Goal: Task Accomplishment & Management: Manage account settings

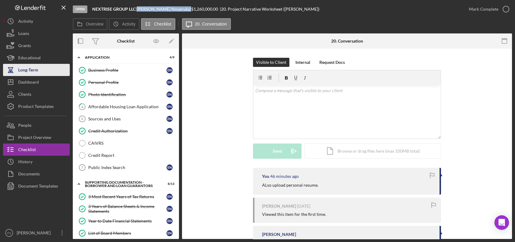
scroll to position [213, 0]
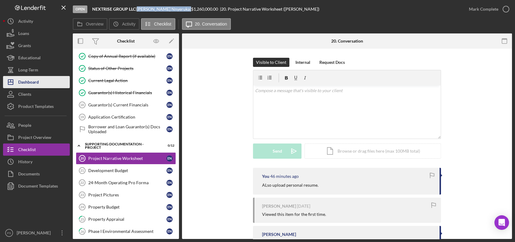
click at [33, 80] on div "Dashboard" at bounding box center [28, 83] width 21 height 14
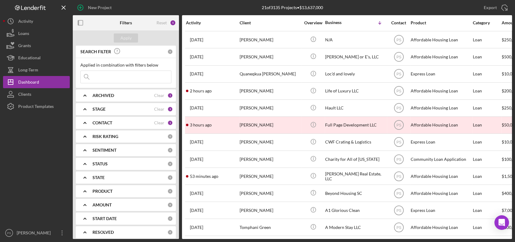
scroll to position [155, 0]
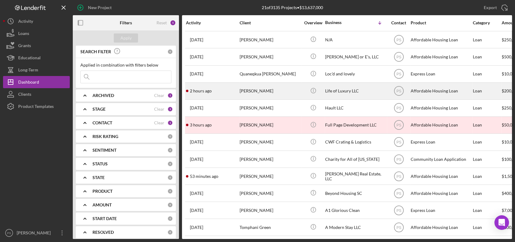
drag, startPoint x: 287, startPoint y: 124, endPoint x: 259, endPoint y: 85, distance: 48.2
click at [259, 85] on div "[PERSON_NAME]" at bounding box center [270, 91] width 61 height 16
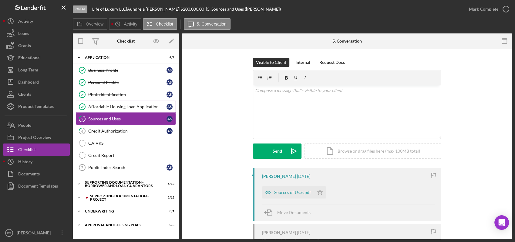
click at [112, 107] on div "Affordable Housing Loan Application" at bounding box center [127, 106] width 78 height 5
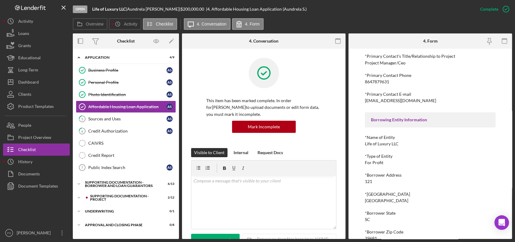
scroll to position [244, 0]
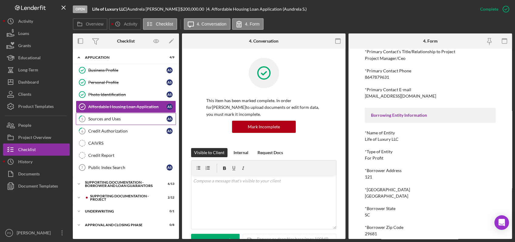
click at [125, 117] on div "Sources and Uses" at bounding box center [127, 118] width 78 height 5
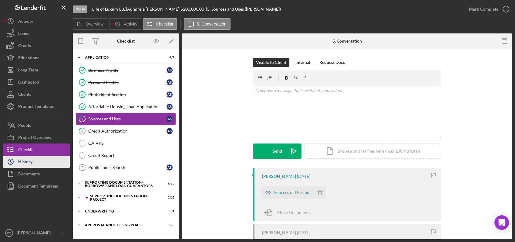
click at [53, 157] on button "Icon/History History" at bounding box center [36, 161] width 67 height 12
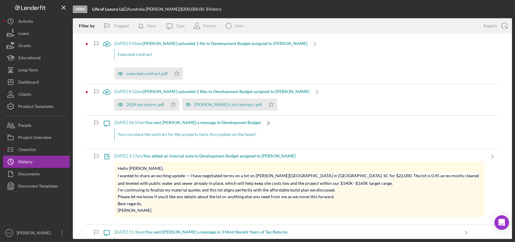
click at [267, 123] on icon "Icon/Navigate" at bounding box center [268, 122] width 15 height 15
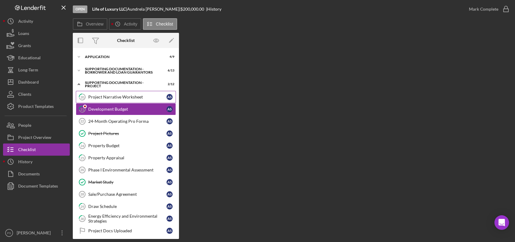
click at [139, 98] on div "Project Narrative Worksheet" at bounding box center [127, 96] width 78 height 5
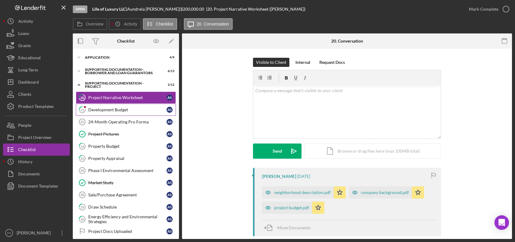
click at [136, 110] on div "Development Budget" at bounding box center [127, 109] width 78 height 5
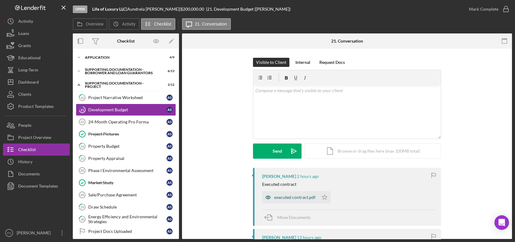
click at [289, 197] on div "executed contract.pdf" at bounding box center [294, 197] width 41 height 5
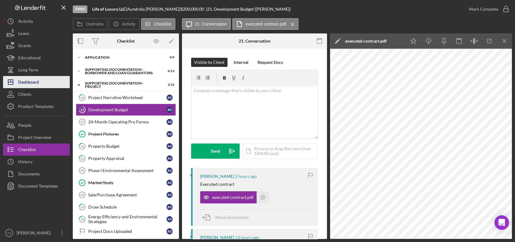
click at [37, 83] on div "Dashboard" at bounding box center [28, 83] width 21 height 14
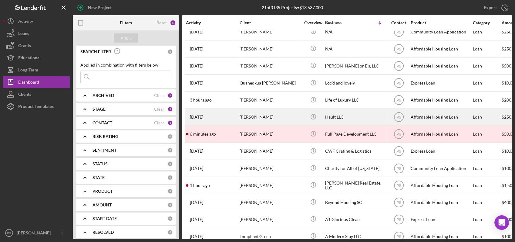
scroll to position [155, 0]
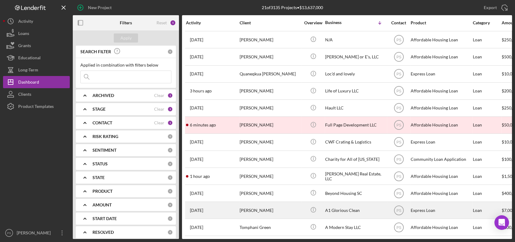
click at [253, 202] on div "[PERSON_NAME]" at bounding box center [270, 210] width 61 height 16
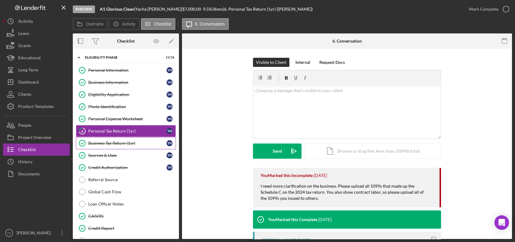
click at [126, 143] on div "Business Tax Return (1yr)" at bounding box center [127, 143] width 78 height 5
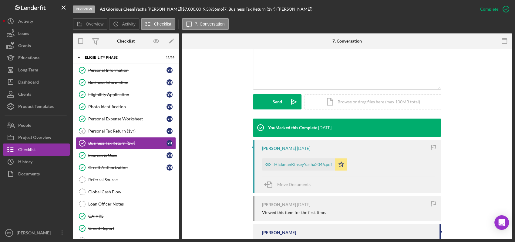
scroll to position [157, 0]
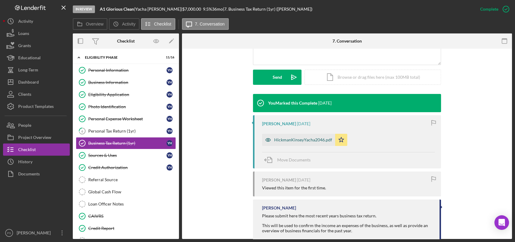
click at [294, 139] on div "HickmanKinseyYacha2046.pdf" at bounding box center [303, 139] width 58 height 5
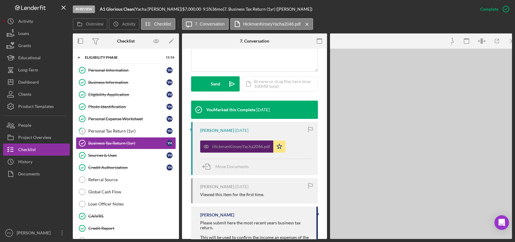
scroll to position [164, 0]
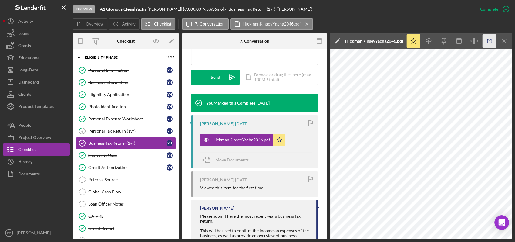
click at [491, 41] on icon "button" at bounding box center [490, 41] width 14 height 14
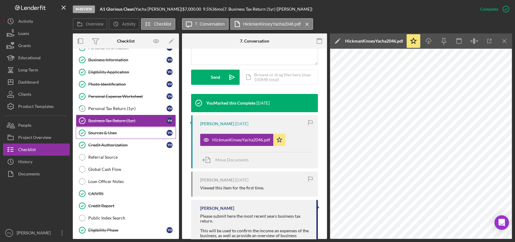
scroll to position [66, 0]
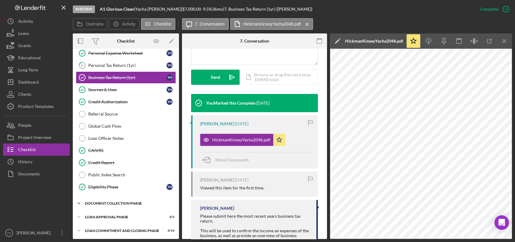
click at [121, 199] on div "Icon/Expander Document Collection Phase 5 / 9" at bounding box center [126, 203] width 106 height 12
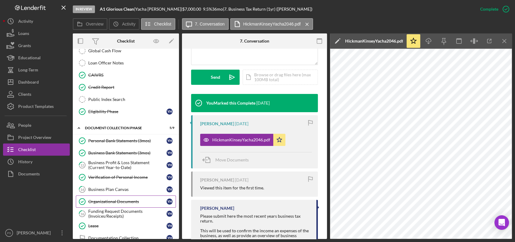
scroll to position [178, 0]
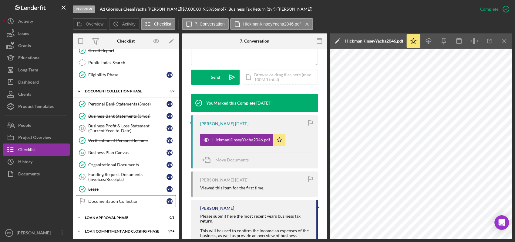
click at [121, 199] on div "Documentation Collection" at bounding box center [127, 201] width 78 height 5
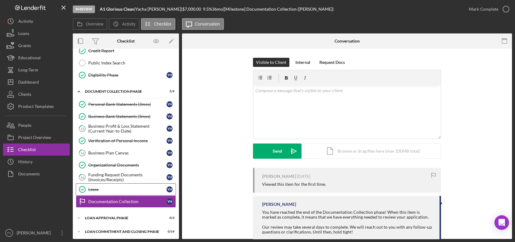
scroll to position [178, 0]
click at [503, 8] on icon "button" at bounding box center [506, 9] width 15 height 15
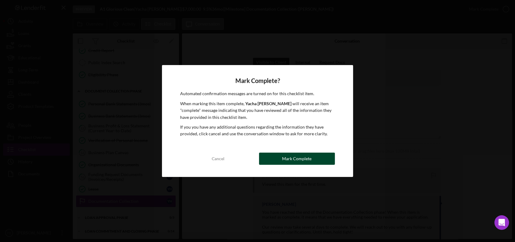
click at [285, 157] on div "Mark Complete" at bounding box center [296, 158] width 29 height 12
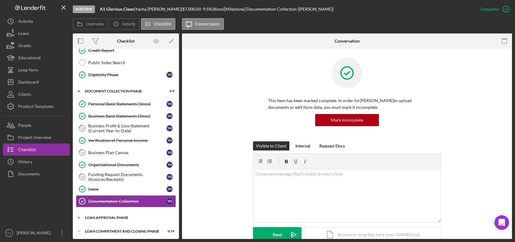
click at [97, 216] on div "Loan Approval Phase" at bounding box center [128, 218] width 87 height 4
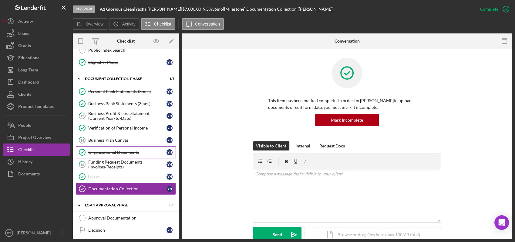
scroll to position [217, 0]
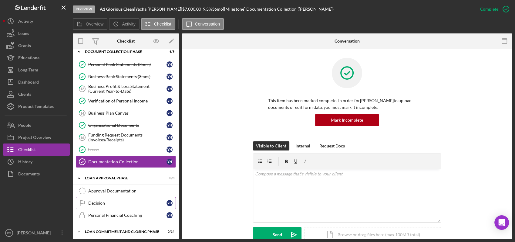
click at [116, 200] on div "Decision" at bounding box center [127, 202] width 78 height 5
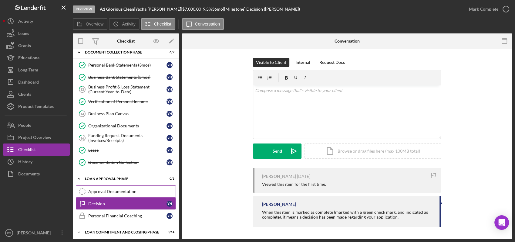
click at [124, 189] on div "Approval Documentation" at bounding box center [131, 191] width 87 height 5
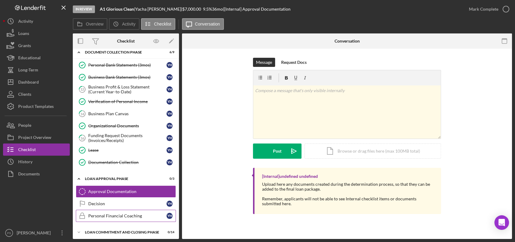
click at [111, 214] on div "Personal Financial Coaching" at bounding box center [127, 215] width 78 height 5
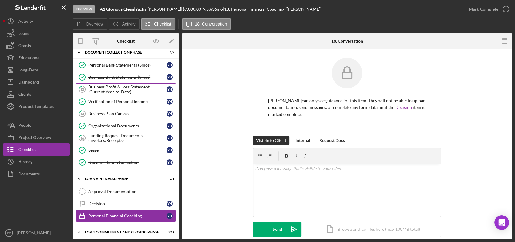
click at [125, 90] on div "Business Profit & Loss Statement (Current Year-to-Date)" at bounding box center [127, 89] width 78 height 10
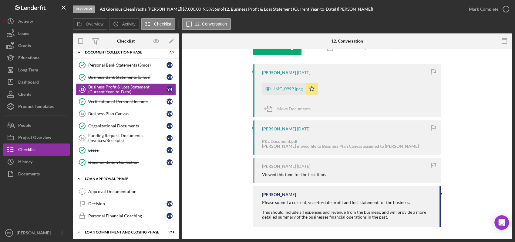
scroll to position [217, 0]
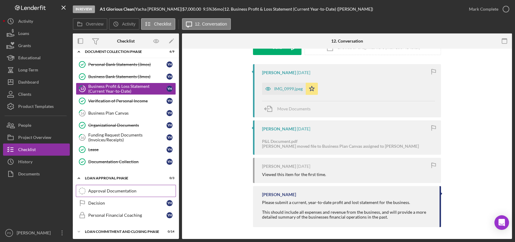
click at [122, 189] on div "Approval Documentation" at bounding box center [131, 190] width 87 height 5
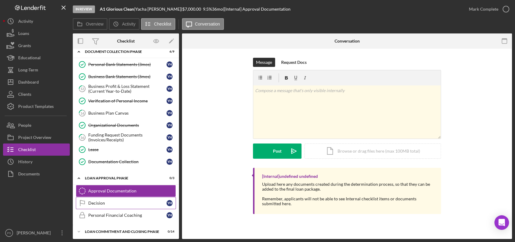
click at [117, 201] on div "Decision" at bounding box center [127, 202] width 78 height 5
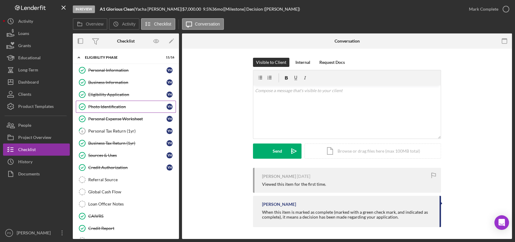
click at [124, 105] on div "Photo Identification" at bounding box center [127, 106] width 78 height 5
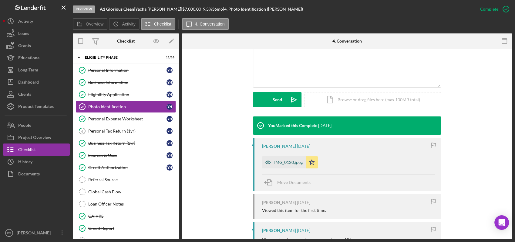
click at [290, 164] on div "IMG_0120.jpeg" at bounding box center [288, 162] width 29 height 5
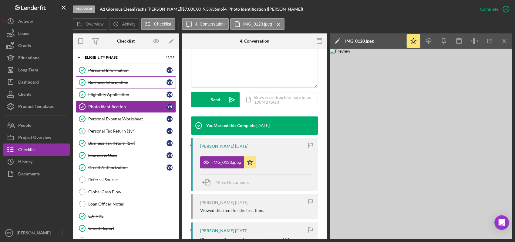
click at [102, 83] on div "Business Information" at bounding box center [127, 82] width 78 height 5
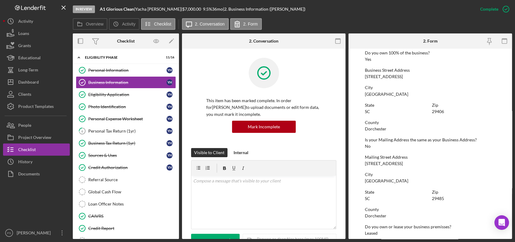
scroll to position [247, 0]
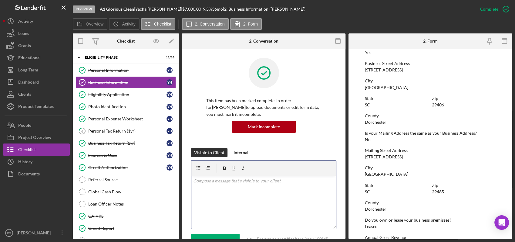
click at [245, 193] on div "v Color teal Color pink Remove color Add row above Add row below Add column bef…" at bounding box center [264, 201] width 145 height 53
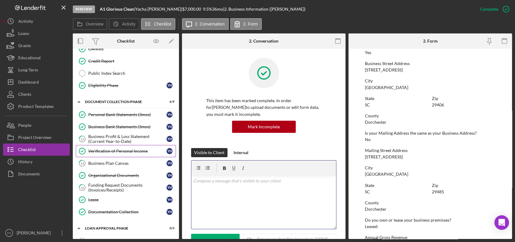
scroll to position [217, 0]
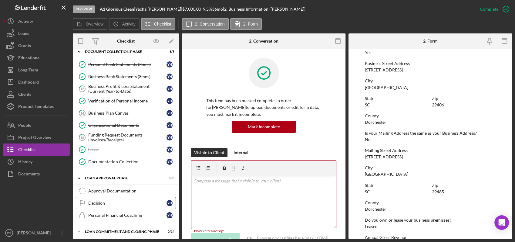
click at [119, 201] on div "Decision" at bounding box center [127, 202] width 78 height 5
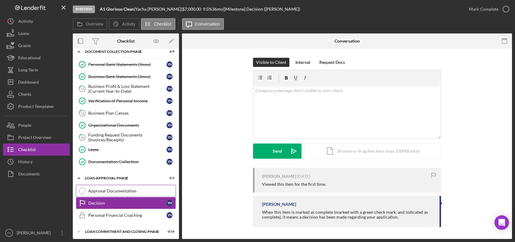
click at [123, 188] on div "Approval Documentation" at bounding box center [131, 190] width 87 height 5
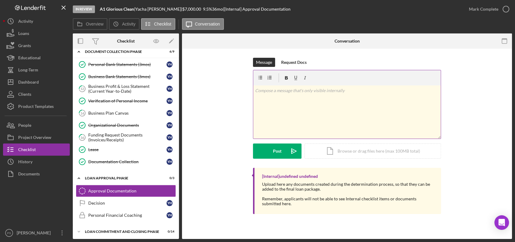
click at [297, 92] on p at bounding box center [347, 90] width 184 height 7
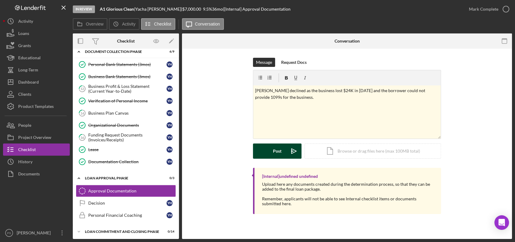
click at [284, 151] on button "Post Icon/icon-invite-send" at bounding box center [277, 150] width 49 height 15
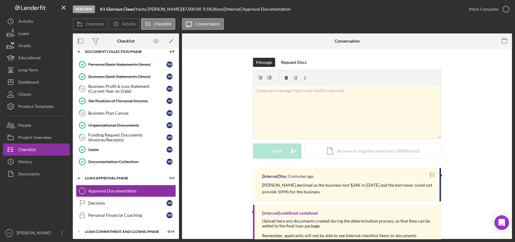
click at [217, 197] on div "[Internal] You 3 minutes ago [PERSON_NAME] declined as the business lost $24K i…" at bounding box center [347, 211] width 312 height 86
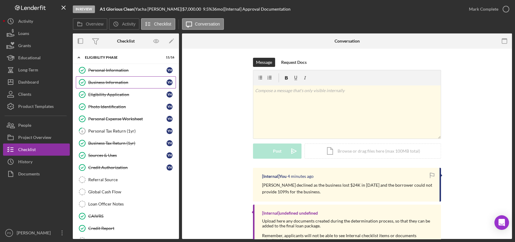
click at [118, 80] on div "Business Information" at bounding box center [127, 82] width 78 height 5
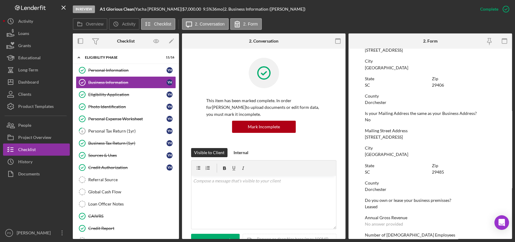
scroll to position [270, 0]
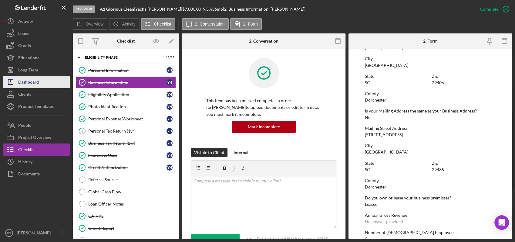
click at [49, 85] on button "Icon/Dashboard Dashboard" at bounding box center [36, 82] width 67 height 12
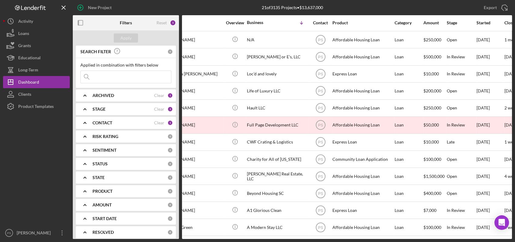
scroll to position [155, 0]
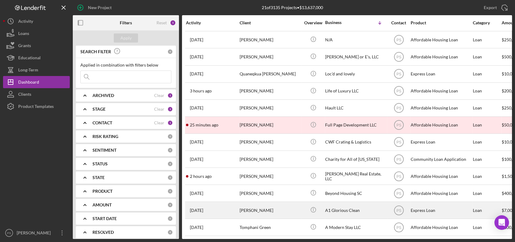
click at [254, 207] on div "[PERSON_NAME]" at bounding box center [270, 210] width 61 height 16
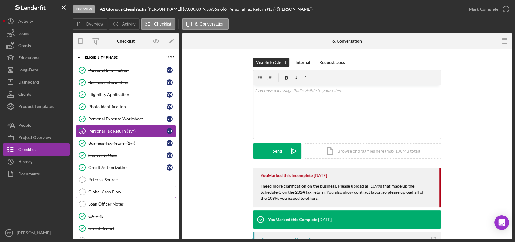
scroll to position [66, 0]
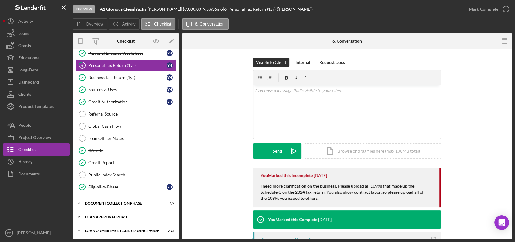
click at [78, 216] on icon "Icon/Expander" at bounding box center [79, 217] width 12 height 12
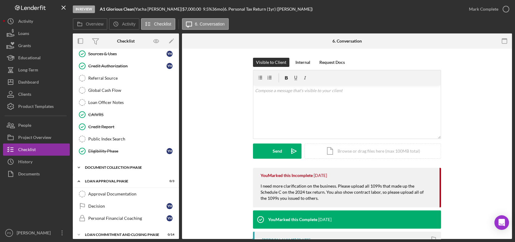
scroll to position [105, 0]
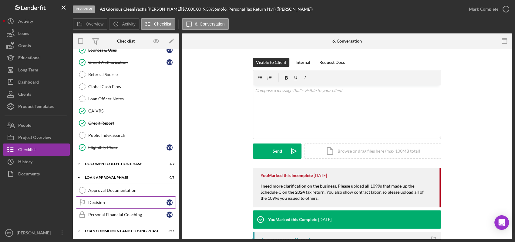
click at [100, 200] on div "Decision" at bounding box center [127, 202] width 78 height 5
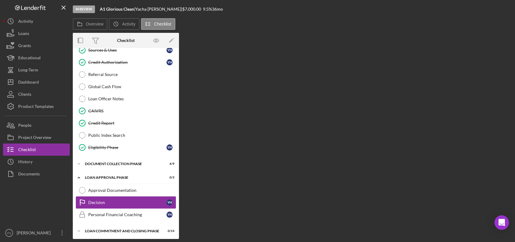
scroll to position [105, 0]
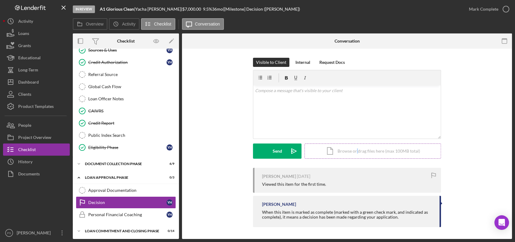
click at [357, 151] on div "Icon/Document Browse or drag files here (max 100MB total) Tap to choose files o…" at bounding box center [373, 150] width 137 height 15
click at [275, 91] on p at bounding box center [347, 90] width 184 height 7
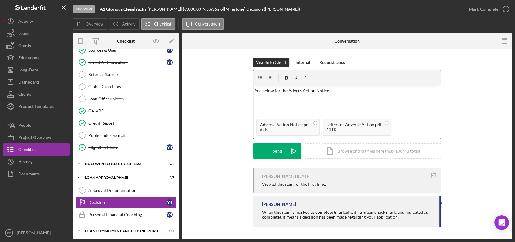
click at [301, 91] on p "See below for the Advers Action Notice." at bounding box center [347, 90] width 184 height 7
click at [283, 146] on button "Send Icon/icon-invite-send" at bounding box center [277, 150] width 49 height 15
